Goal: Task Accomplishment & Management: Manage account settings

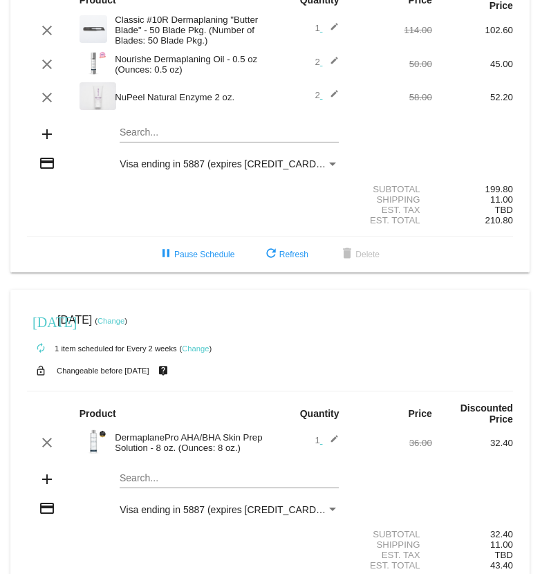
scroll to position [124, 0]
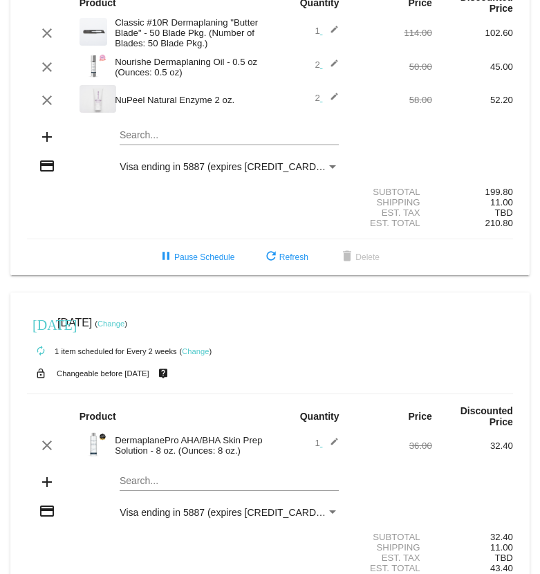
click at [193, 355] on link "Change" at bounding box center [195, 351] width 27 height 8
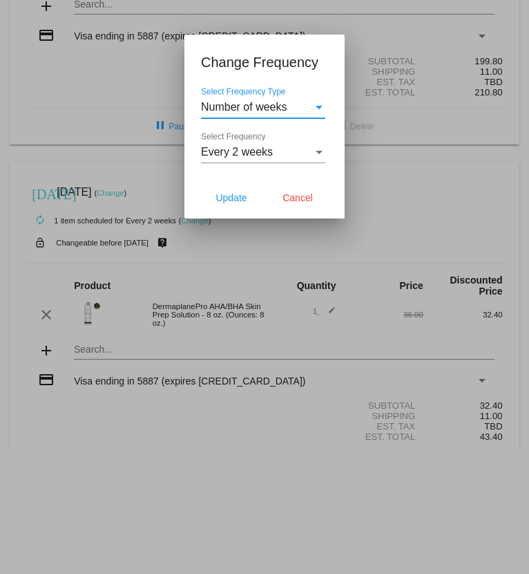
click at [263, 106] on span "Number of weeks" at bounding box center [244, 107] width 86 height 12
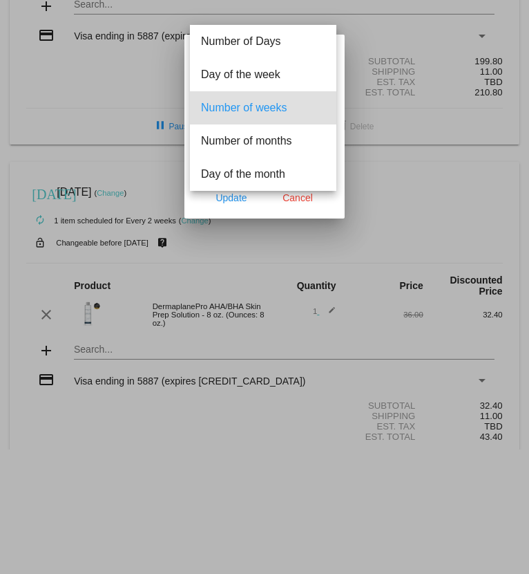
click at [263, 106] on span "Number of weeks" at bounding box center [263, 107] width 124 height 33
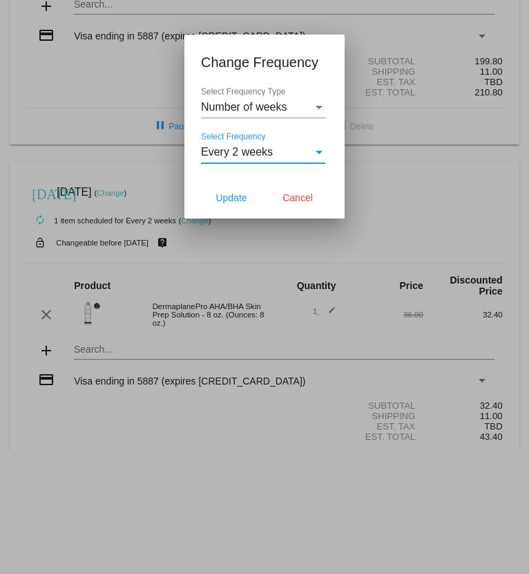
click at [262, 147] on span "Every 2 weeks" at bounding box center [237, 152] width 72 height 12
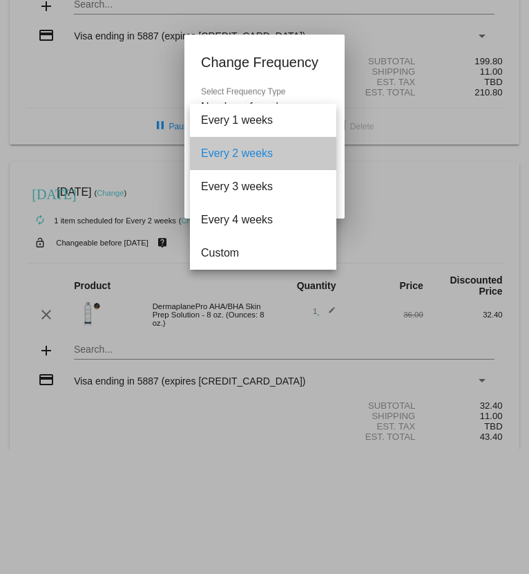
click at [262, 147] on span "Every 2 weeks" at bounding box center [263, 153] width 124 height 33
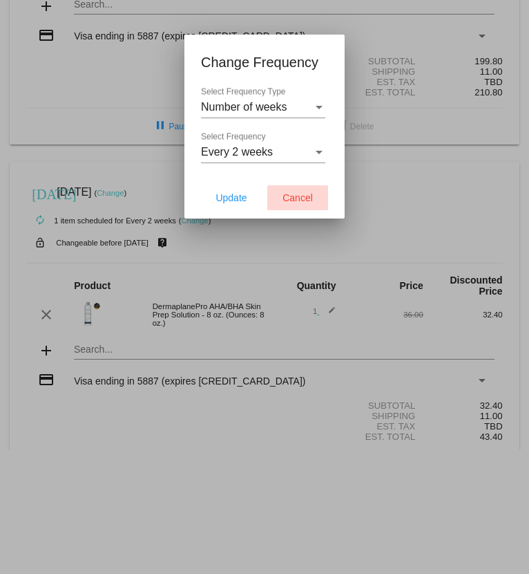
click at [292, 200] on span "Cancel" at bounding box center [298, 197] width 30 height 11
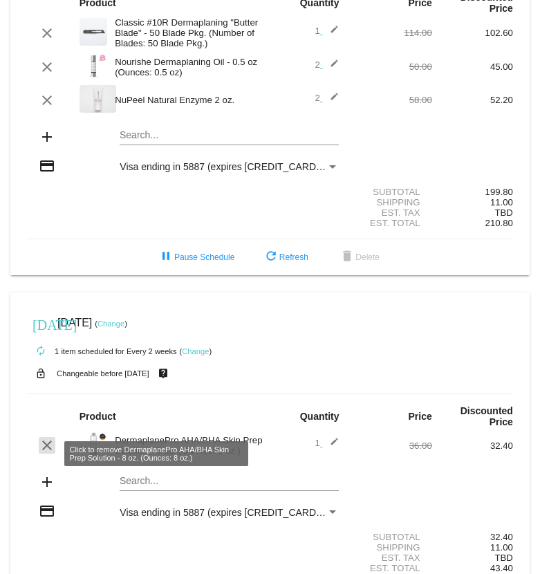
click at [45, 453] on mat-icon "clear" at bounding box center [47, 445] width 17 height 17
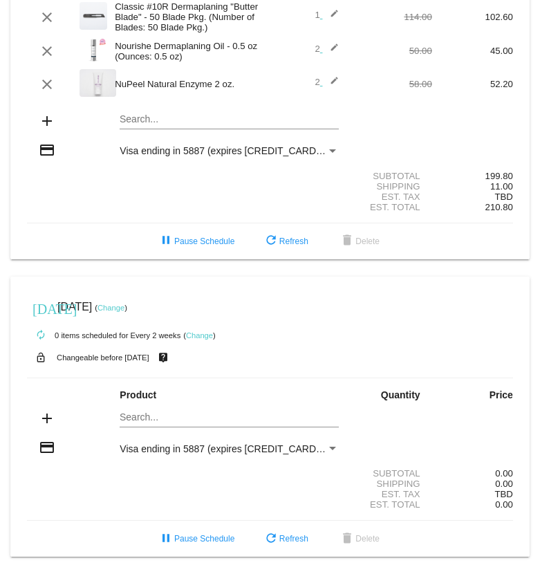
scroll to position [151, 0]
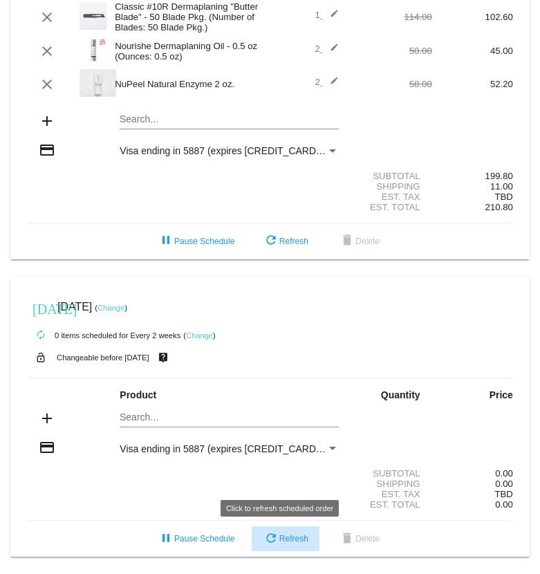
click at [294, 543] on button "refresh Refresh" at bounding box center [286, 538] width 68 height 25
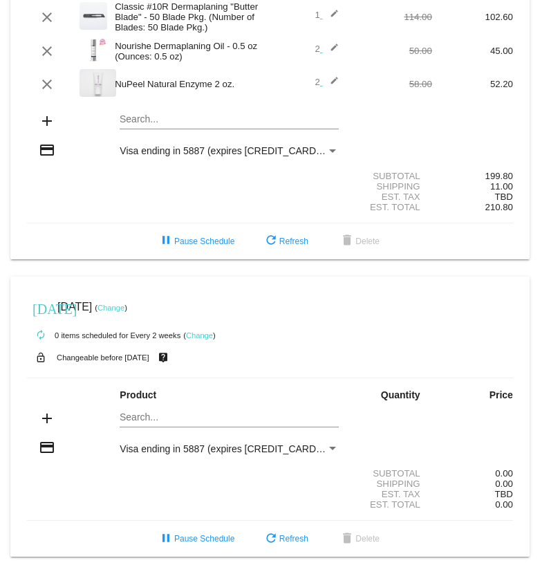
click at [47, 444] on mat-icon "credit_card" at bounding box center [47, 447] width 17 height 17
click at [173, 531] on button "pause Pause Schedule" at bounding box center [196, 538] width 99 height 25
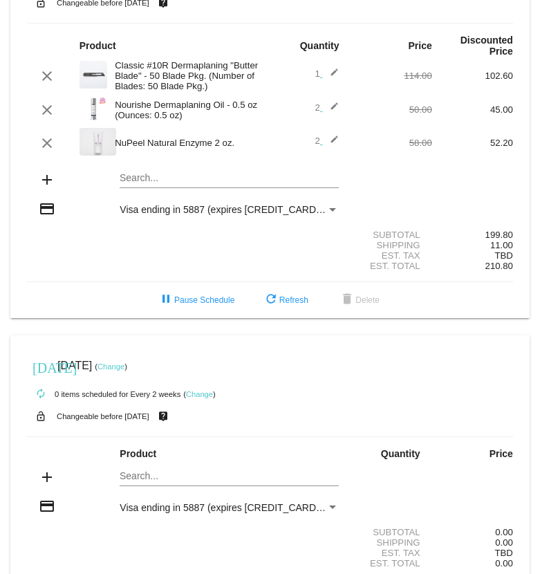
scroll to position [73, 0]
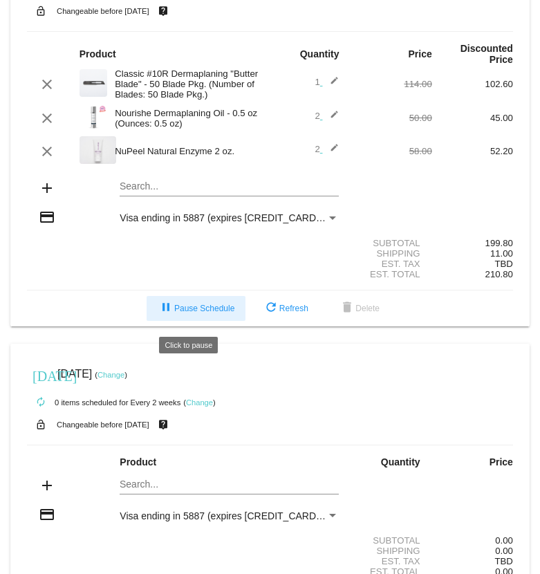
click at [182, 312] on span "pause Pause Schedule" at bounding box center [196, 308] width 77 height 10
